Goal: Transaction & Acquisition: Purchase product/service

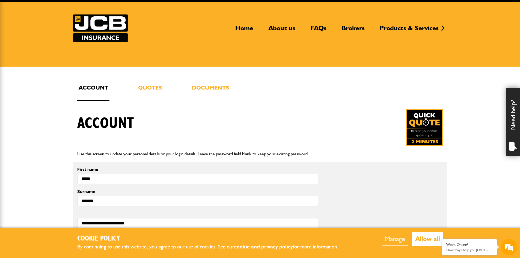
scroll to position [27, 0]
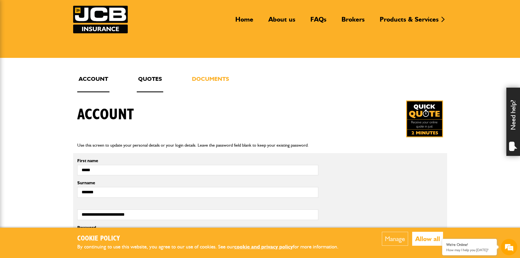
click at [152, 78] on link "Quotes" at bounding box center [150, 83] width 26 height 18
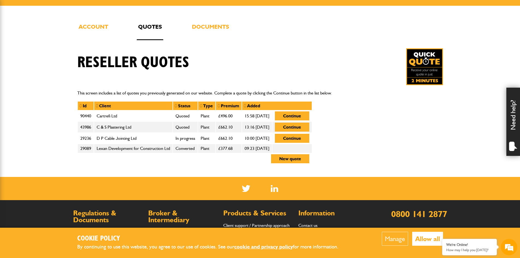
scroll to position [82, 0]
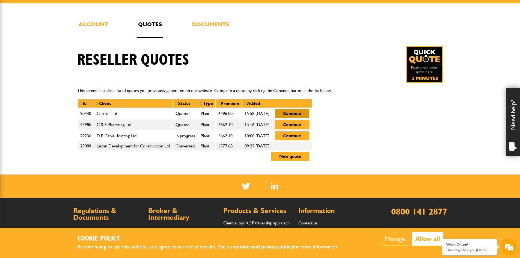
click at [309, 111] on button "Continue" at bounding box center [292, 113] width 34 height 9
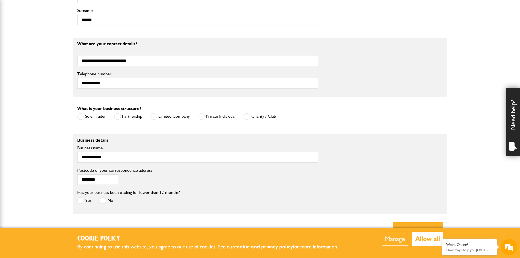
scroll to position [410, 0]
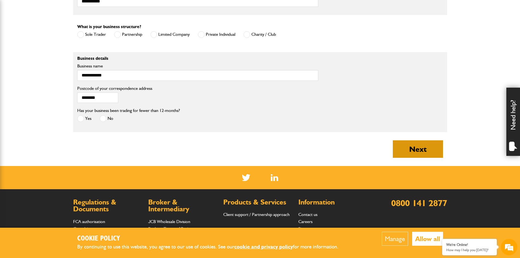
click at [418, 153] on button "Next" at bounding box center [418, 148] width 50 height 17
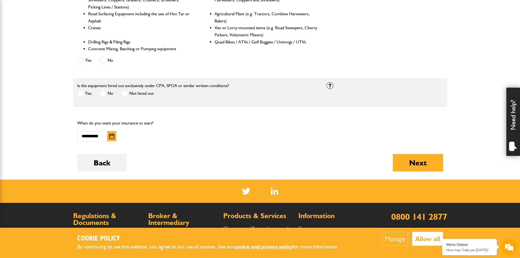
scroll to position [273, 0]
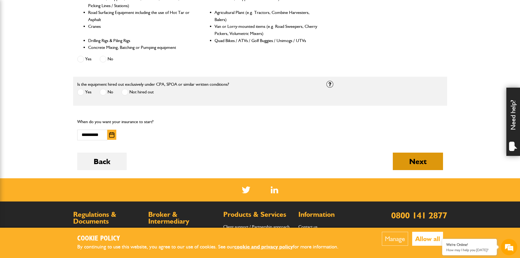
click at [426, 166] on button "Next" at bounding box center [418, 161] width 50 height 17
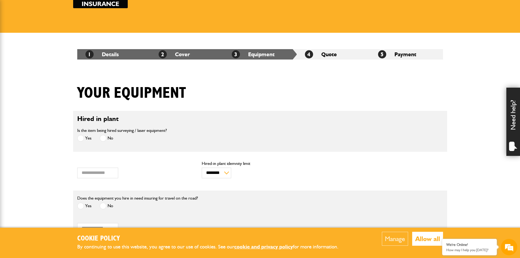
scroll to position [82, 0]
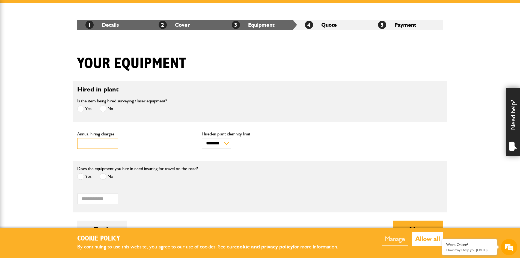
drag, startPoint x: 95, startPoint y: 142, endPoint x: 59, endPoint y: 142, distance: 36.0
click at [59, 142] on body "Cookie Policy By continuing to use this website, you agree to our use of cookie…" at bounding box center [260, 160] width 520 height 484
click at [253, 178] on div "Does the equipment you hire in need insuring for travel on the road? Yes No" at bounding box center [197, 175] width 249 height 21
click at [96, 144] on input "***" at bounding box center [97, 143] width 41 height 11
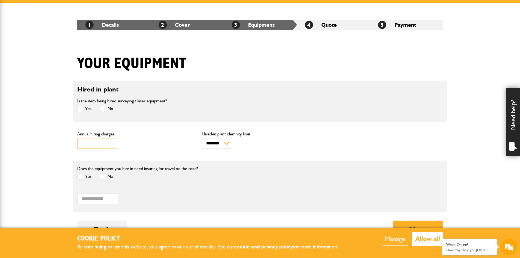
type input "*****"
click at [98, 200] on input "****" at bounding box center [97, 199] width 41 height 11
drag, startPoint x: 85, startPoint y: 199, endPoint x: 71, endPoint y: 199, distance: 13.4
click at [71, 199] on body "Cookie Policy By continuing to use this website, you agree to our use of cookie…" at bounding box center [260, 160] width 520 height 484
type input "*****"
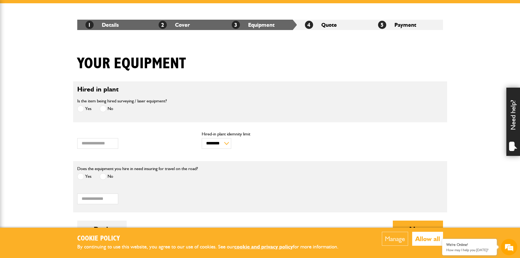
click at [347, 180] on div "Does the equipment you hire in need insuring for travel on the road? Yes No" at bounding box center [260, 175] width 374 height 21
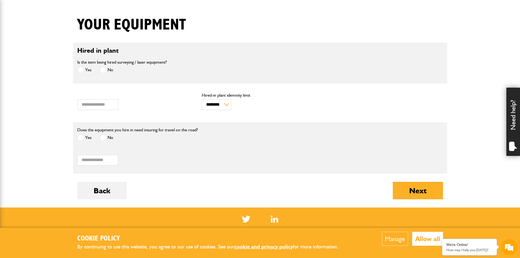
scroll to position [164, 0]
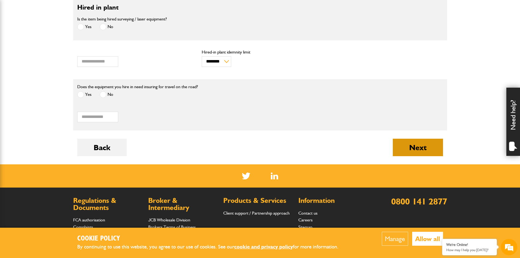
click at [422, 147] on button "Next" at bounding box center [418, 147] width 50 height 17
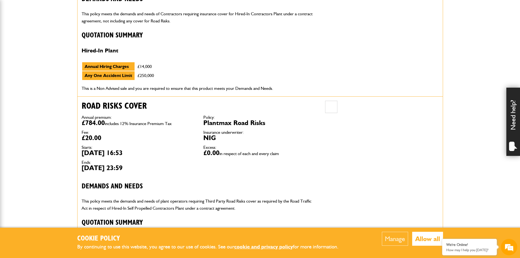
scroll to position [246, 0]
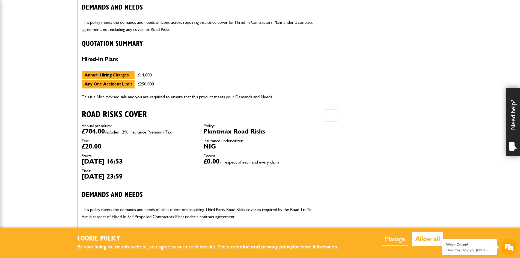
click at [419, 240] on button "Allow all" at bounding box center [427, 239] width 31 height 14
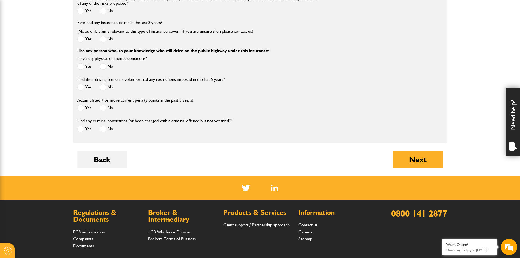
scroll to position [901, 0]
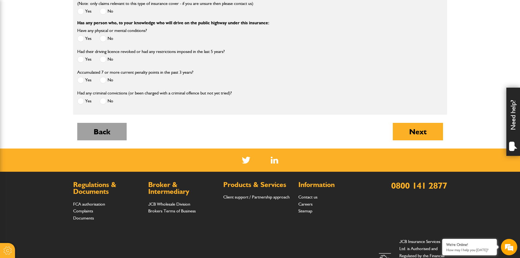
click at [99, 133] on button "Back" at bounding box center [101, 131] width 49 height 17
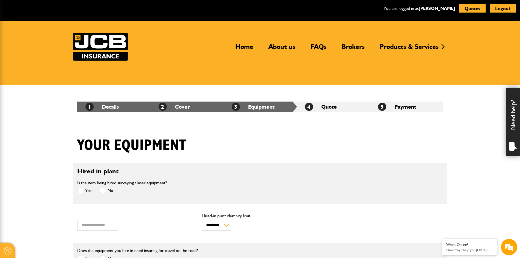
click at [517, 126] on div "Need help?" at bounding box center [513, 122] width 14 height 68
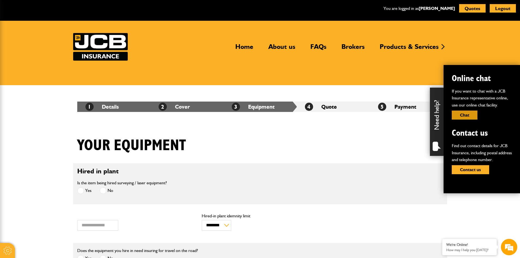
click at [466, 115] on button "Chat" at bounding box center [465, 115] width 26 height 9
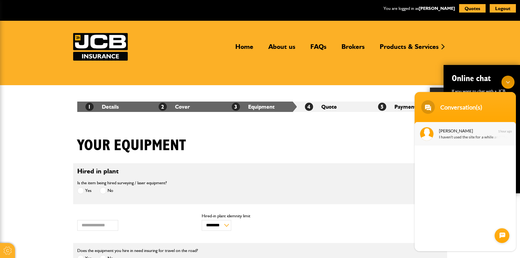
click at [453, 130] on span "Claire" at bounding box center [465, 130] width 52 height 7
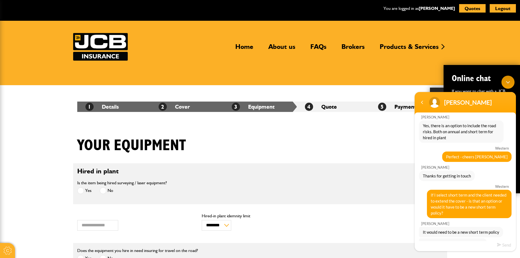
scroll to position [452, 0]
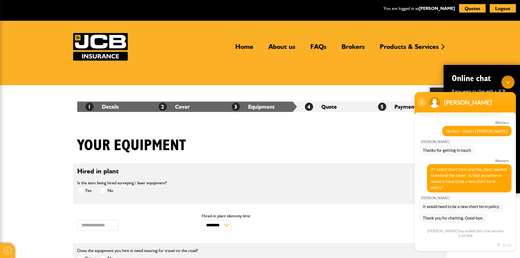
click at [423, 102] on div "Navigation go back" at bounding box center [422, 102] width 8 height 8
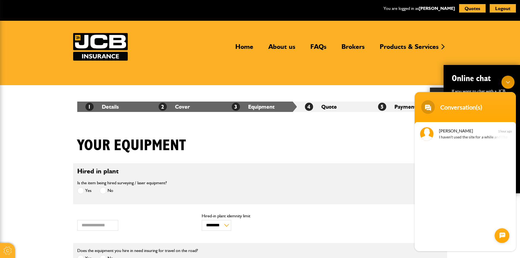
click at [434, 109] on span at bounding box center [428, 107] width 14 height 14
click at [430, 108] on span at bounding box center [428, 107] width 14 height 14
click at [496, 233] on div at bounding box center [502, 235] width 15 height 15
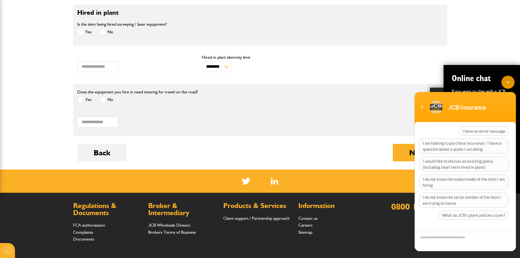
scroll to position [191, 0]
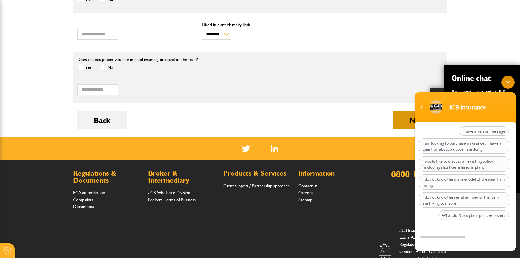
drag, startPoint x: 406, startPoint y: 119, endPoint x: 403, endPoint y: 128, distance: 9.2
click at [406, 119] on button "Next" at bounding box center [418, 119] width 50 height 17
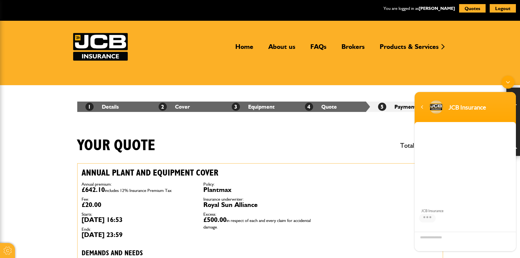
scroll to position [37, 0]
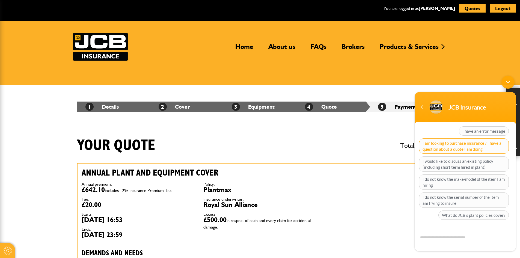
click at [488, 145] on span "I am looking to purchase insurance / I have a question about a quote I am doing" at bounding box center [464, 145] width 90 height 15
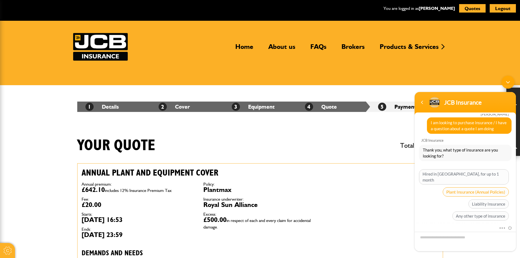
click at [463, 187] on span "Plant Insurance (Annual Policies)" at bounding box center [476, 191] width 66 height 9
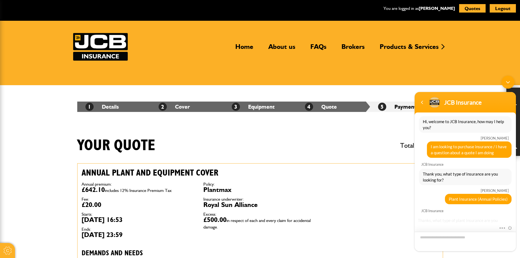
scroll to position [83, 0]
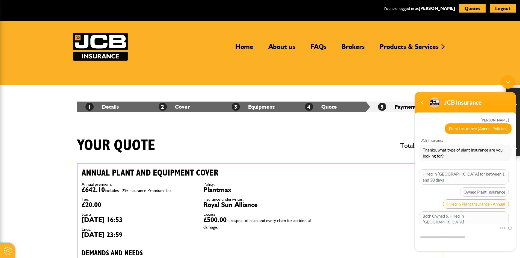
click at [471, 199] on span "Hired in Plant Insurance - Annual" at bounding box center [476, 203] width 66 height 9
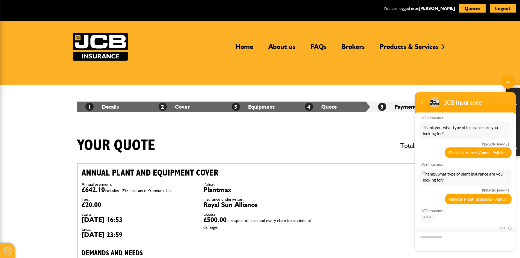
scroll to position [99, 0]
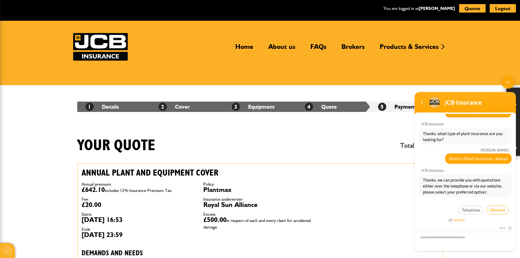
click at [498, 210] on span "Website" at bounding box center [498, 209] width 22 height 9
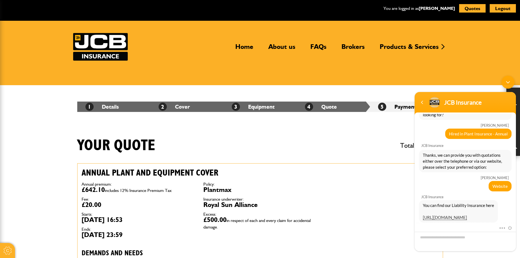
scroll to position [197, 0]
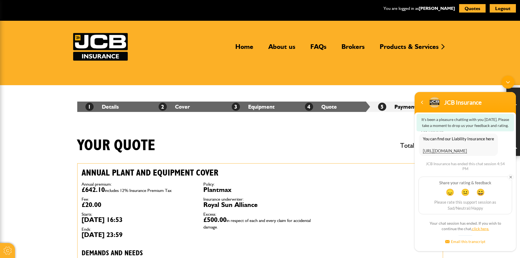
click at [482, 229] on link "click here." at bounding box center [480, 228] width 17 height 5
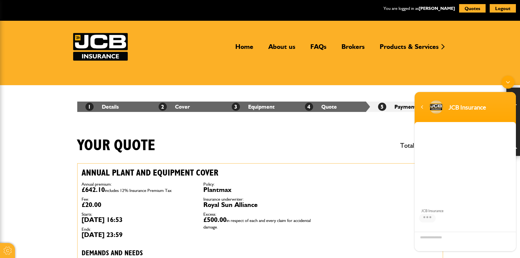
scroll to position [37, 0]
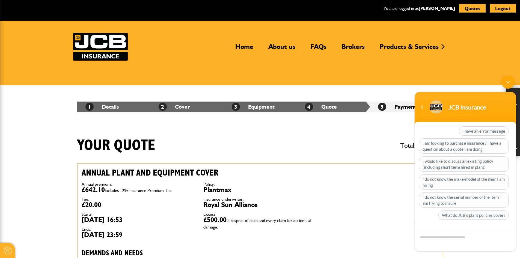
click at [384, 176] on div "Annual plant and equipment cover Annual premium: £642.10 includes 12% Insurance…" at bounding box center [260, 257] width 366 height 188
click at [422, 108] on div "Navigation go back" at bounding box center [422, 107] width 8 height 8
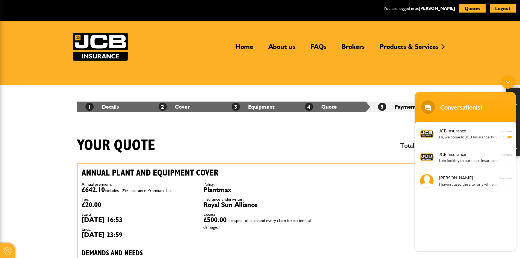
click at [504, 87] on div "Minimize live chat window" at bounding box center [508, 82] width 13 height 13
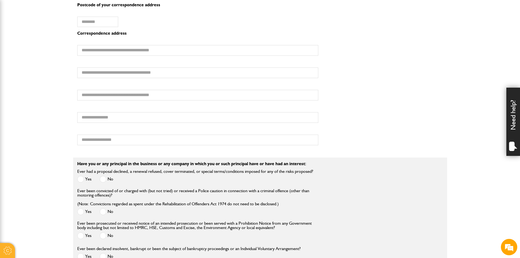
scroll to position [512, 0]
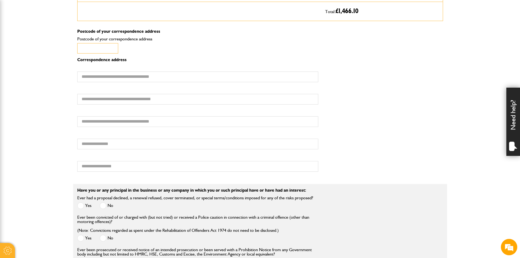
click at [102, 50] on input "Postcode of your correspondence address" at bounding box center [97, 48] width 41 height 11
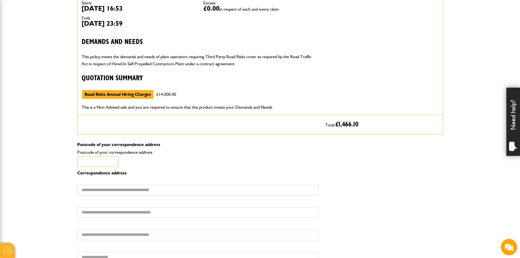
scroll to position [375, 0]
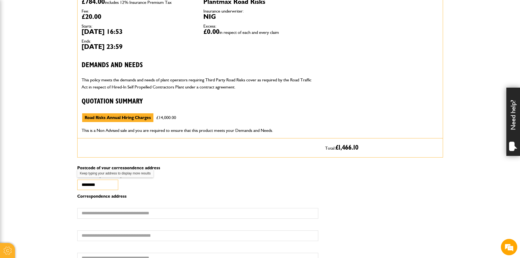
click at [112, 185] on input "********" at bounding box center [97, 185] width 41 height 11
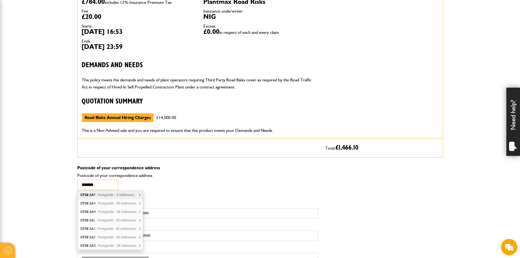
type input "********"
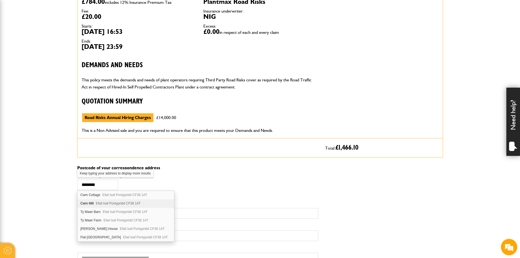
click at [91, 202] on div "Cwm Mill Efail Isaf Pontypridd CF38 1AT" at bounding box center [126, 203] width 97 height 8
type input "********"
type input "**********"
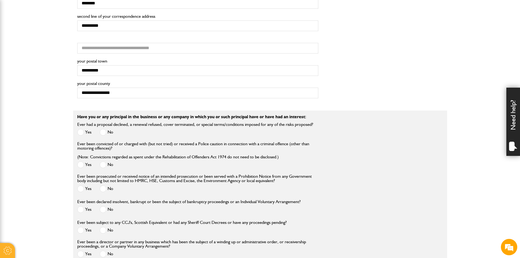
scroll to position [621, 0]
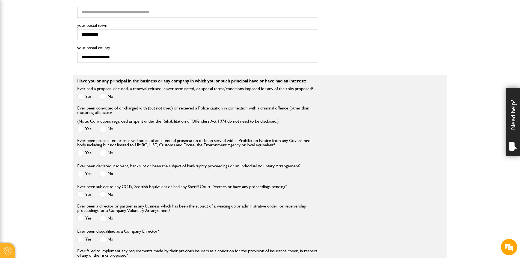
click at [105, 96] on span at bounding box center [103, 96] width 7 height 7
click at [104, 130] on span at bounding box center [103, 129] width 7 height 7
click at [104, 155] on span at bounding box center [103, 153] width 7 height 7
click at [102, 174] on span at bounding box center [103, 173] width 7 height 7
click at [100, 193] on span at bounding box center [103, 194] width 7 height 7
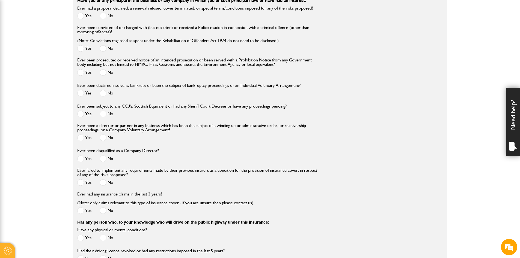
scroll to position [703, 0]
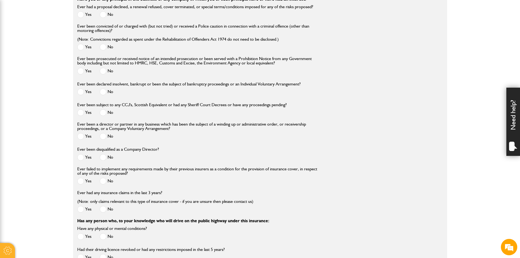
click at [104, 137] on span at bounding box center [103, 136] width 7 height 7
click at [103, 158] on span at bounding box center [103, 157] width 7 height 7
click at [104, 182] on span at bounding box center [103, 181] width 7 height 7
click at [105, 208] on span at bounding box center [103, 209] width 7 height 7
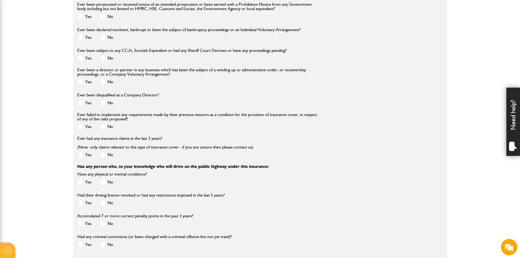
scroll to position [758, 0]
click at [104, 185] on span at bounding box center [103, 182] width 7 height 7
click at [103, 204] on span at bounding box center [103, 202] width 7 height 7
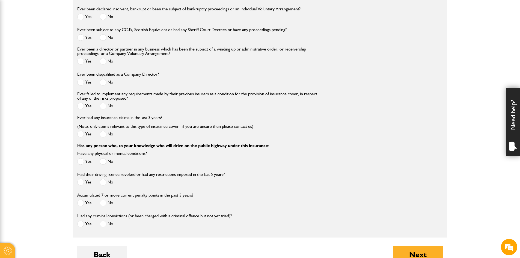
scroll to position [812, 0]
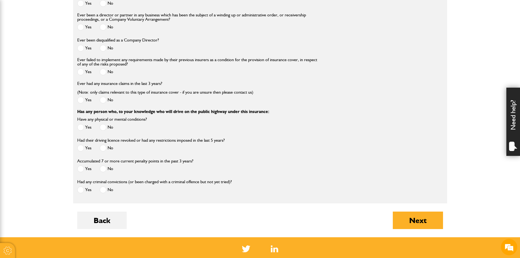
click at [104, 171] on span at bounding box center [103, 168] width 7 height 7
click at [105, 192] on span at bounding box center [103, 189] width 7 height 7
click at [109, 217] on button "Back" at bounding box center [101, 220] width 49 height 17
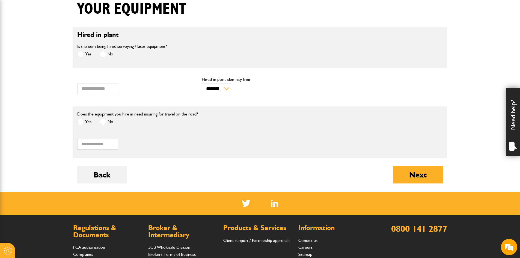
scroll to position [36, 0]
drag, startPoint x: 98, startPoint y: 142, endPoint x: 63, endPoint y: 147, distance: 35.0
click at [63, 147] on body "Cookie Options You can control which cookies we use with the form below. Please…" at bounding box center [260, 105] width 520 height 484
drag, startPoint x: 95, startPoint y: 89, endPoint x: 73, endPoint y: 88, distance: 21.9
click at [73, 88] on div "***** Annual hiring charges" at bounding box center [135, 87] width 125 height 22
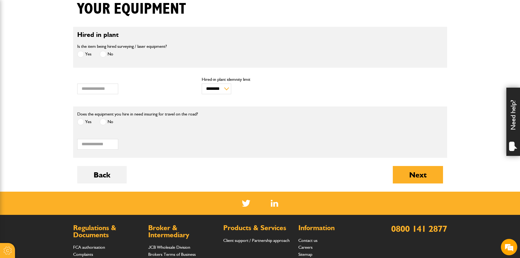
click at [97, 101] on form "Hired in plant Is the item being hired surveying / laser equipment? Yes No * Va…" at bounding box center [260, 109] width 366 height 165
drag, startPoint x: 94, startPoint y: 144, endPoint x: 70, endPoint y: 143, distance: 23.5
click at [70, 143] on body "Cookie Options You can control which cookies we use with the form below. Please…" at bounding box center [260, 105] width 520 height 484
drag, startPoint x: 200, startPoint y: 117, endPoint x: 78, endPoint y: 114, distance: 122.6
click at [80, 117] on div "Does the equipment you hire in need insuring for travel on the road? Yes No" at bounding box center [197, 121] width 249 height 21
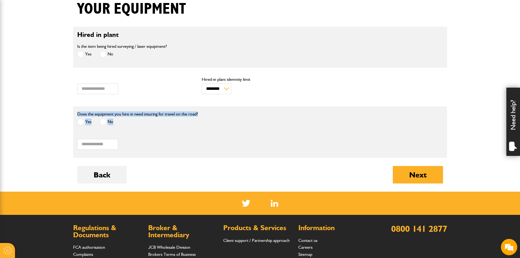
drag, startPoint x: 78, startPoint y: 114, endPoint x: 198, endPoint y: 113, distance: 120.7
click at [198, 113] on div "Does the equipment you hire in need insuring for travel on the road? Yes No" at bounding box center [197, 121] width 249 height 21
copy div "Does the equipment you hire in need insuring for travel on the road? Yes No"
click at [123, 138] on div "***** Hiring charge for road risks" at bounding box center [197, 141] width 241 height 17
drag, startPoint x: 126, startPoint y: 135, endPoint x: 78, endPoint y: 135, distance: 47.5
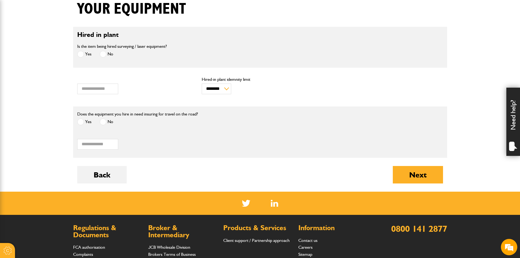
click at [78, 135] on label "Hiring charge for road risks" at bounding box center [197, 135] width 241 height 4
copy label "Hiring charge for road risks"
click at [408, 180] on button "Next" at bounding box center [418, 174] width 50 height 17
